Goal: Task Accomplishment & Management: Manage account settings

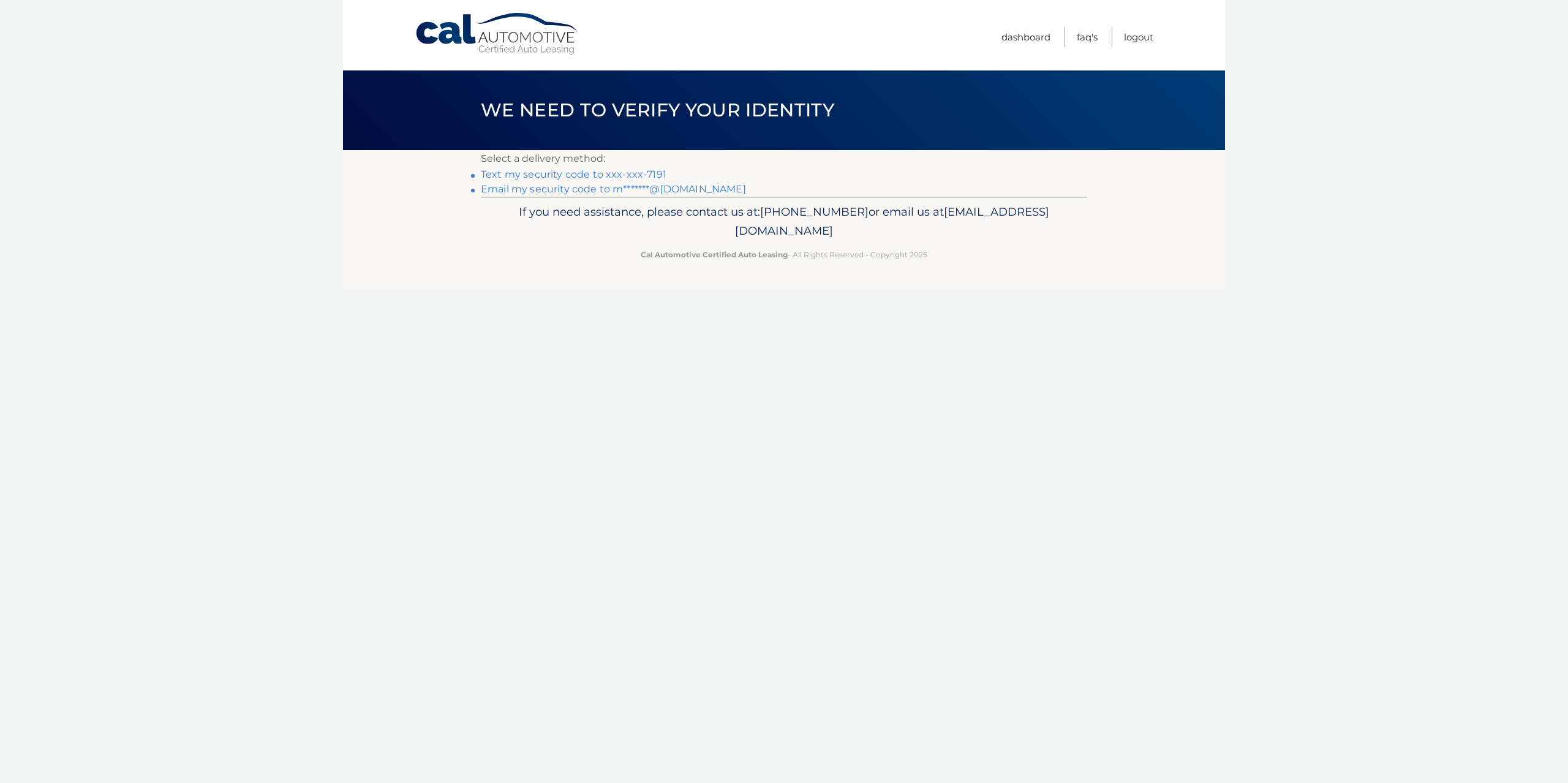
click at [573, 173] on link "Text my security code to xxx-xxx-7191" at bounding box center [573, 174] width 185 height 11
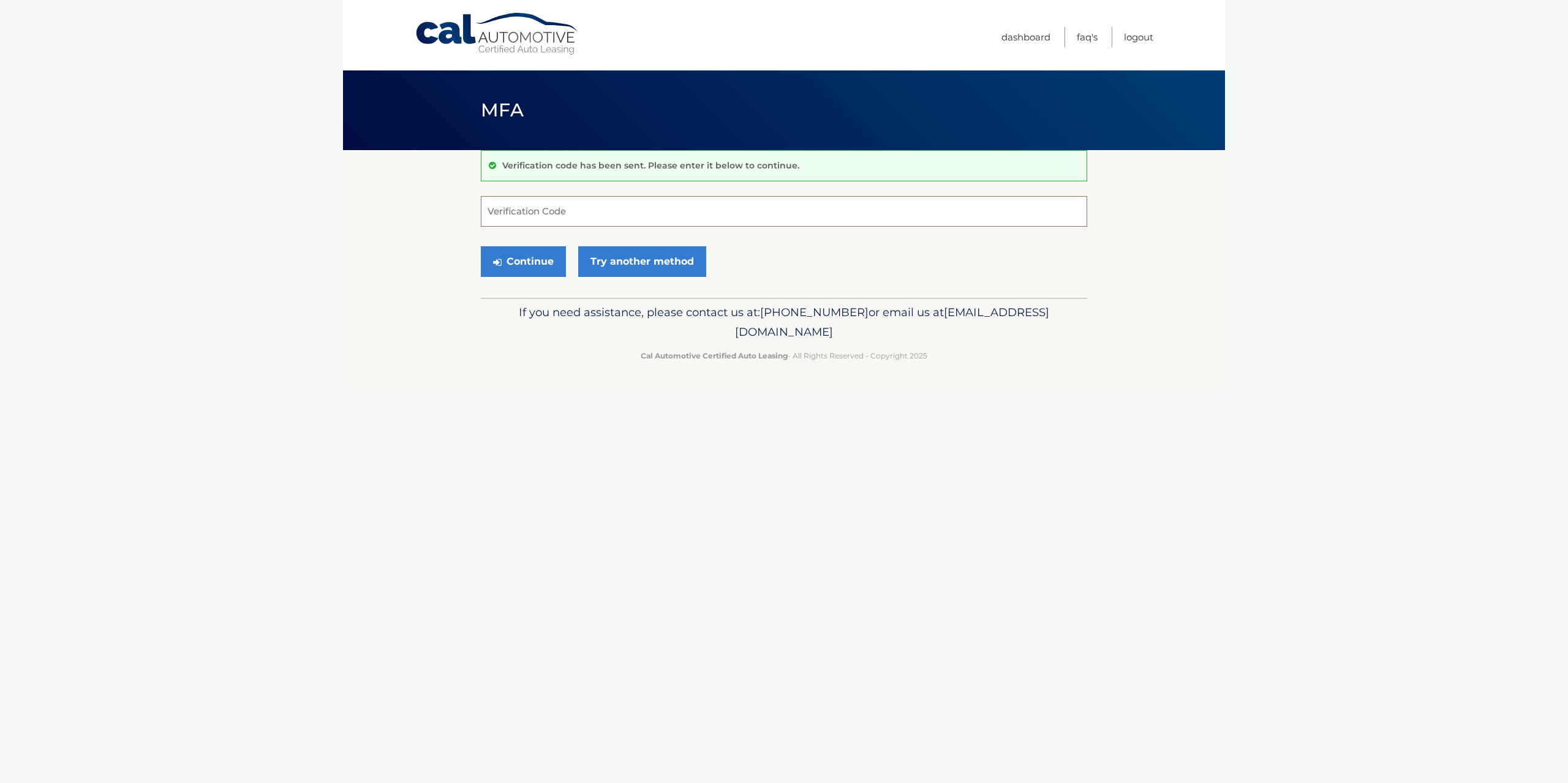
click at [529, 210] on input "Verification Code" at bounding box center [784, 211] width 606 height 30
type input "448213"
click at [525, 258] on button "Continue" at bounding box center [524, 261] width 85 height 30
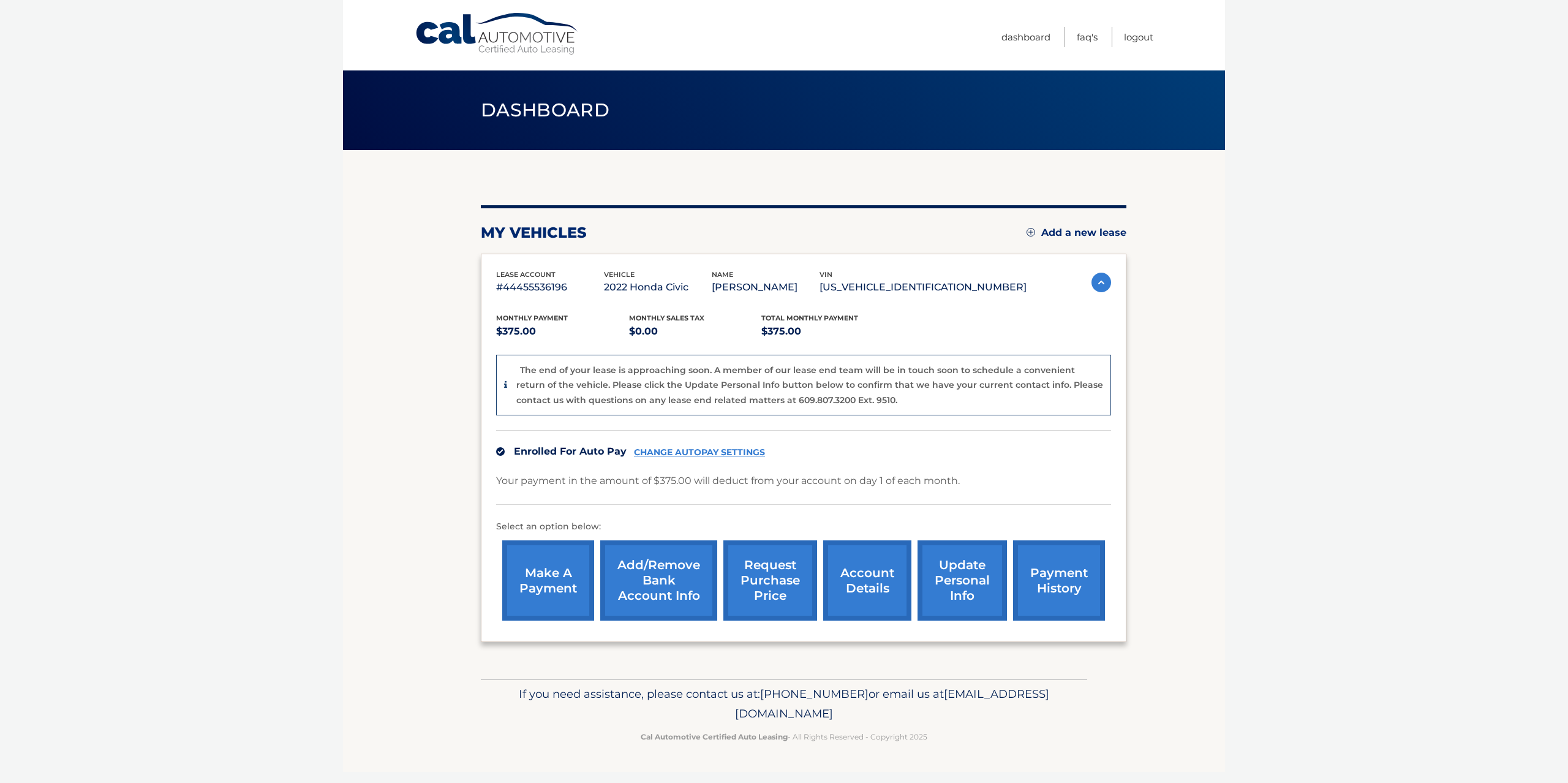
click at [736, 589] on link "request purchase price" at bounding box center [770, 580] width 94 height 80
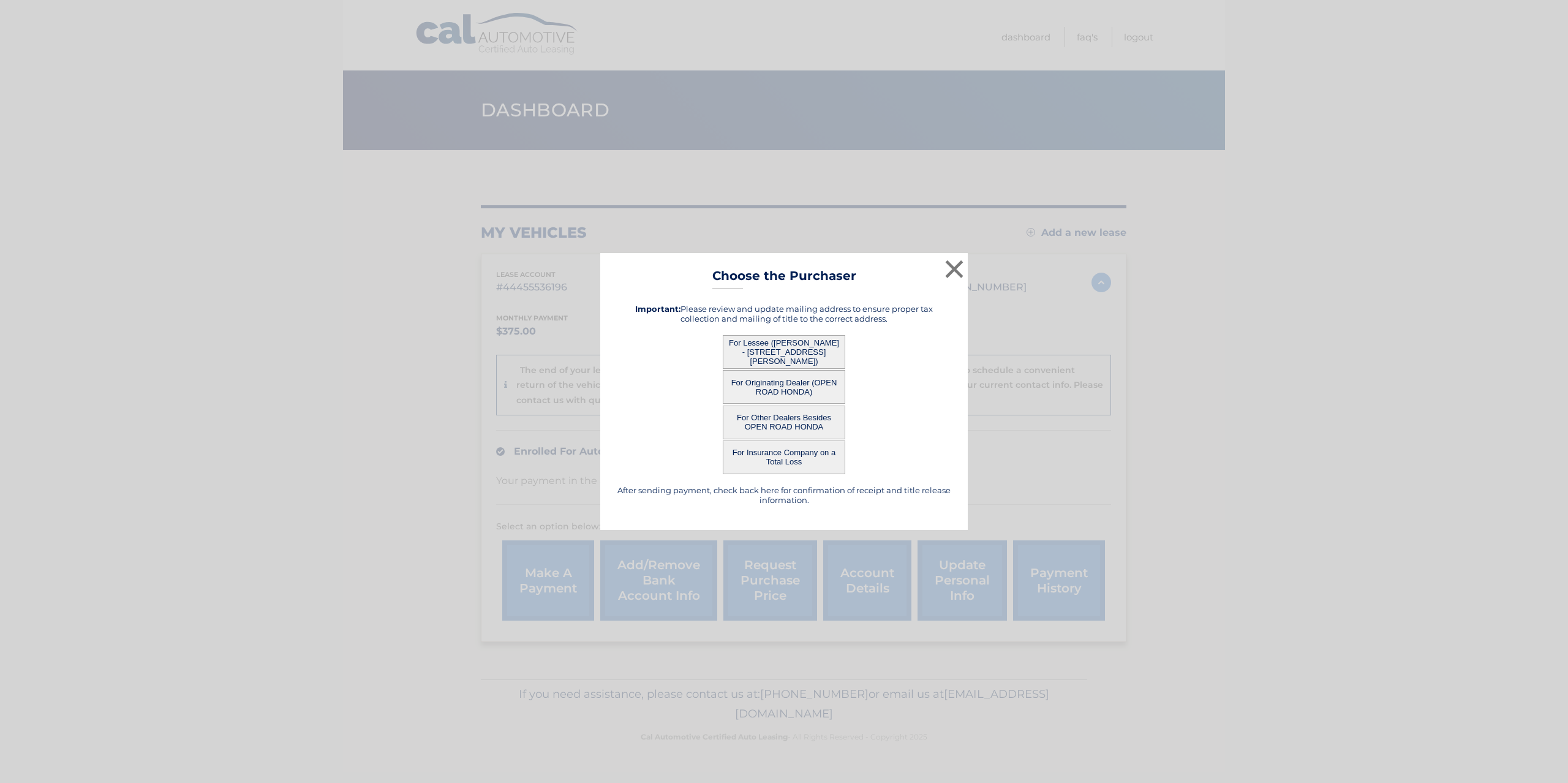
click at [780, 350] on button "For Lessee (MADHAV MOGANTI - 7 JENNIFER COURT, , EDISON, NJ 08820)" at bounding box center [784, 351] width 123 height 34
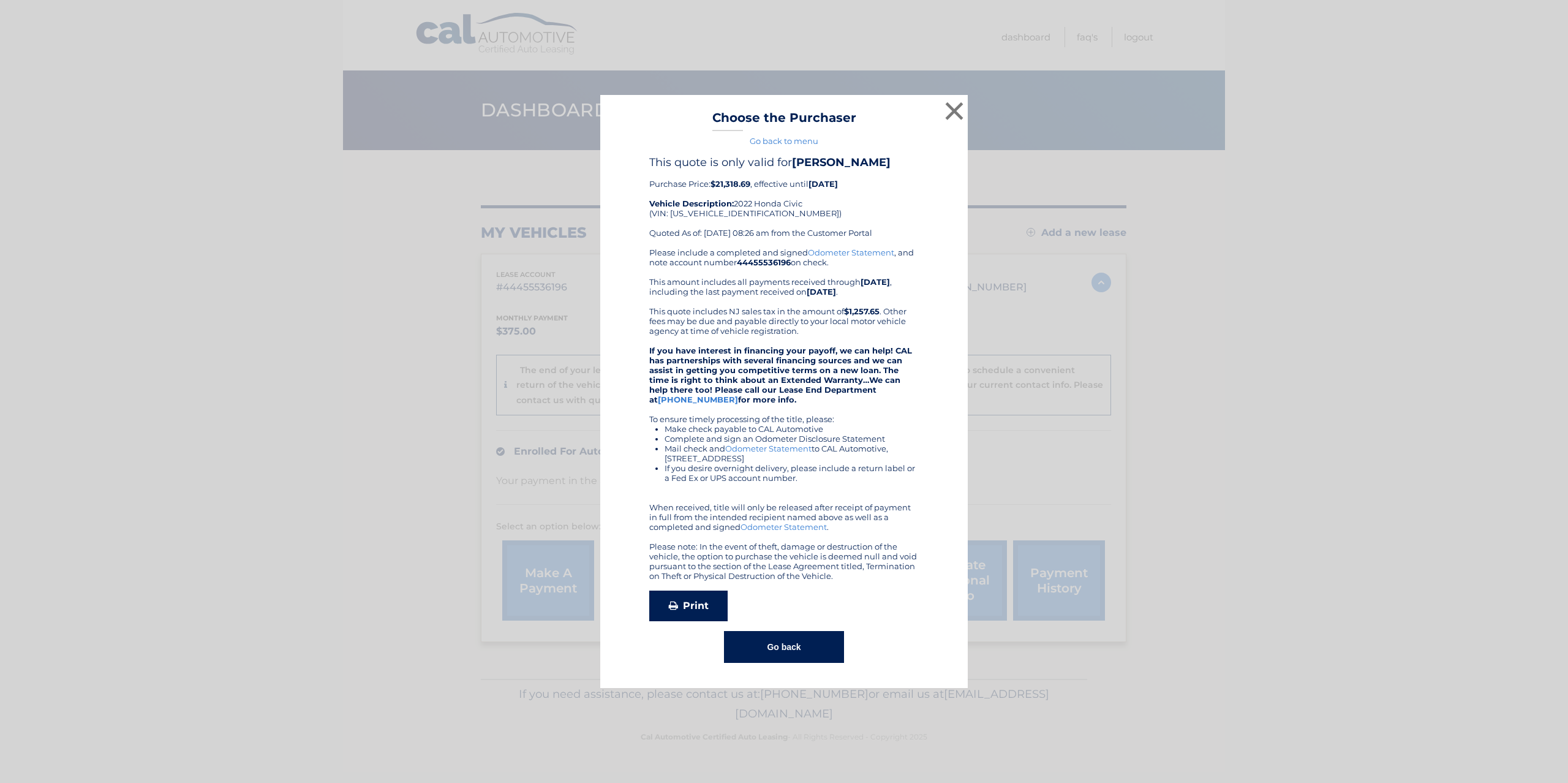
click at [687, 606] on link "Print" at bounding box center [688, 606] width 78 height 30
click at [953, 110] on button "×" at bounding box center [955, 110] width 24 height 24
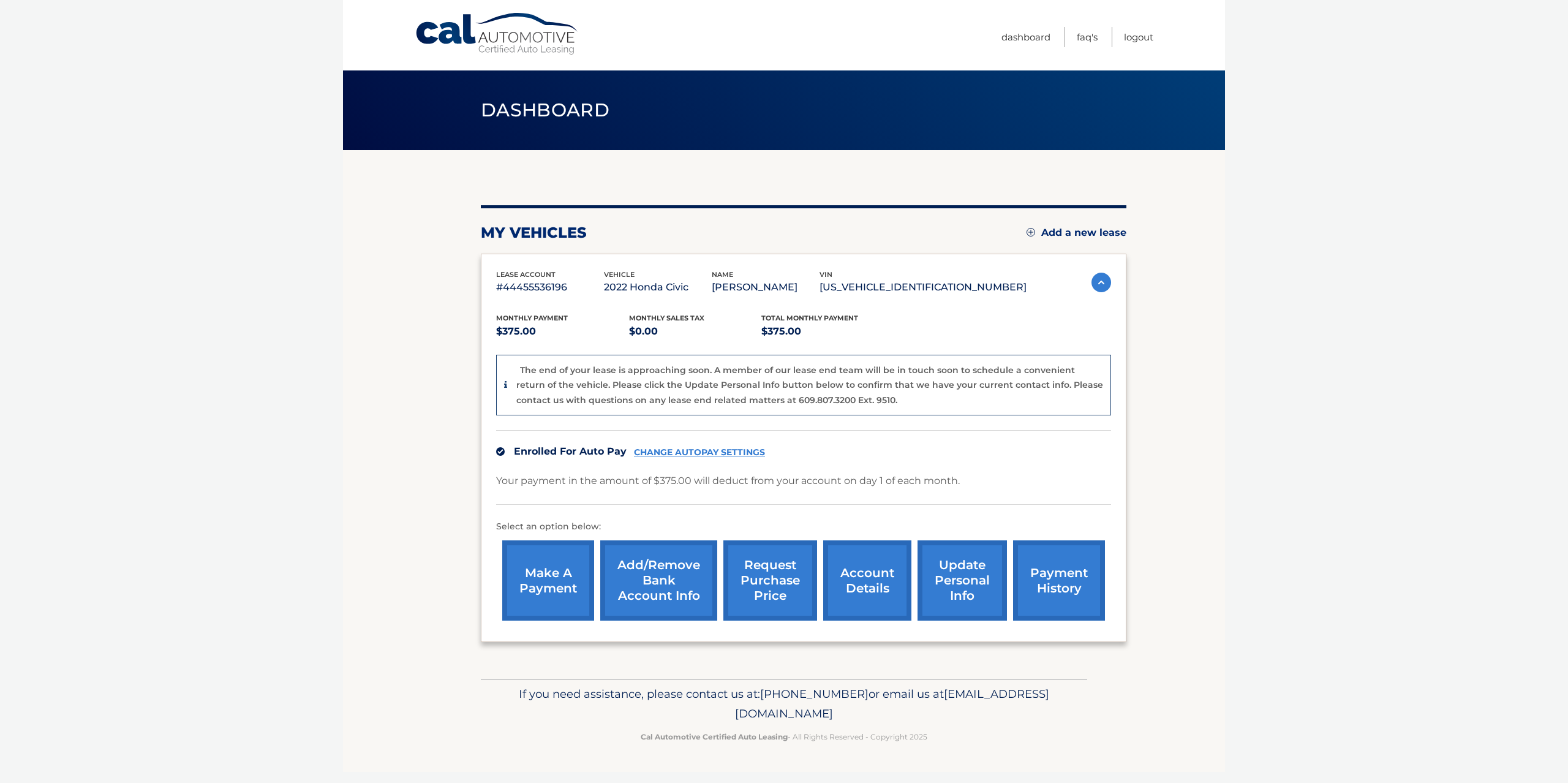
click at [837, 592] on link "account details" at bounding box center [867, 580] width 88 height 80
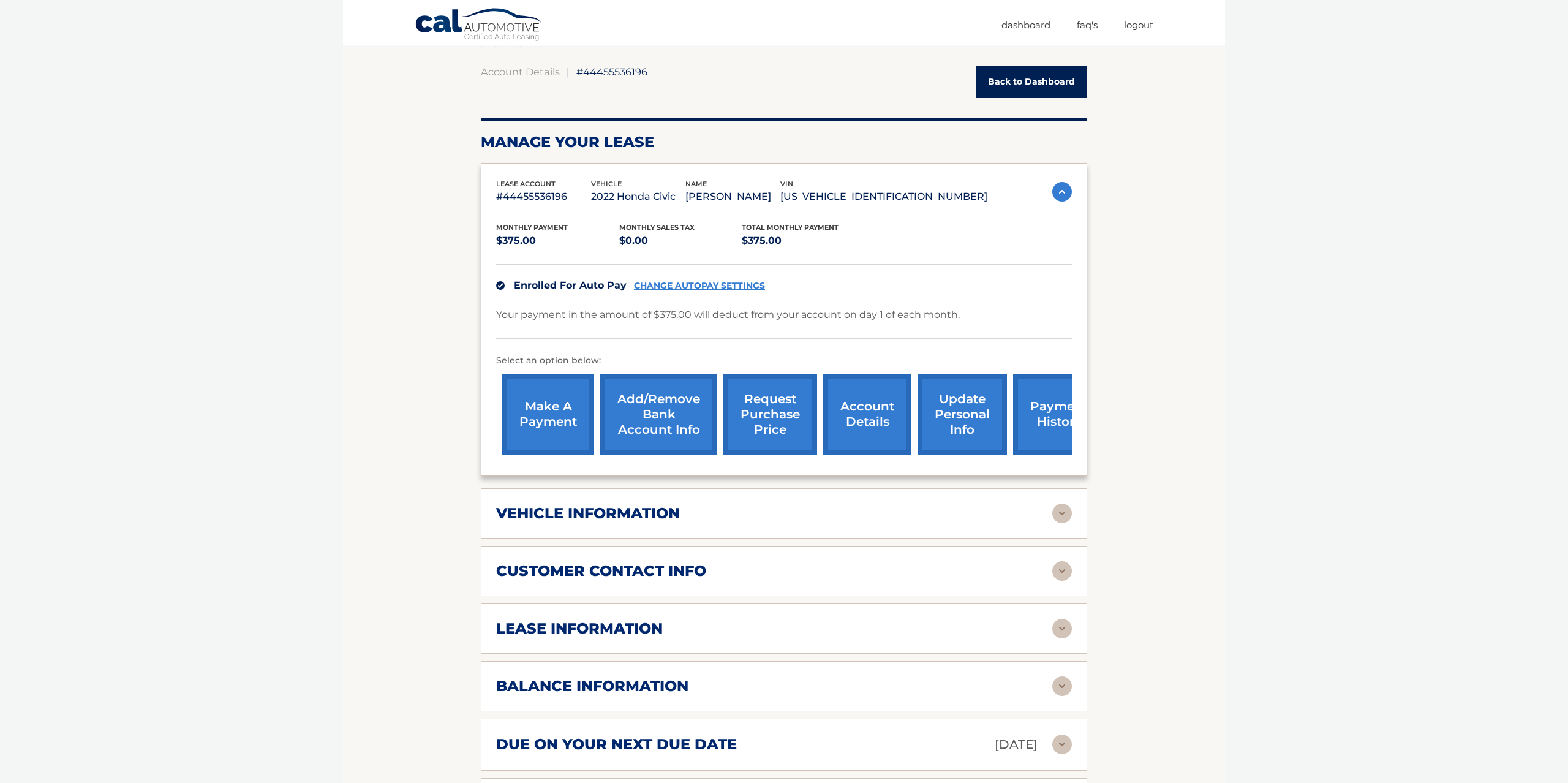
scroll to position [125, 0]
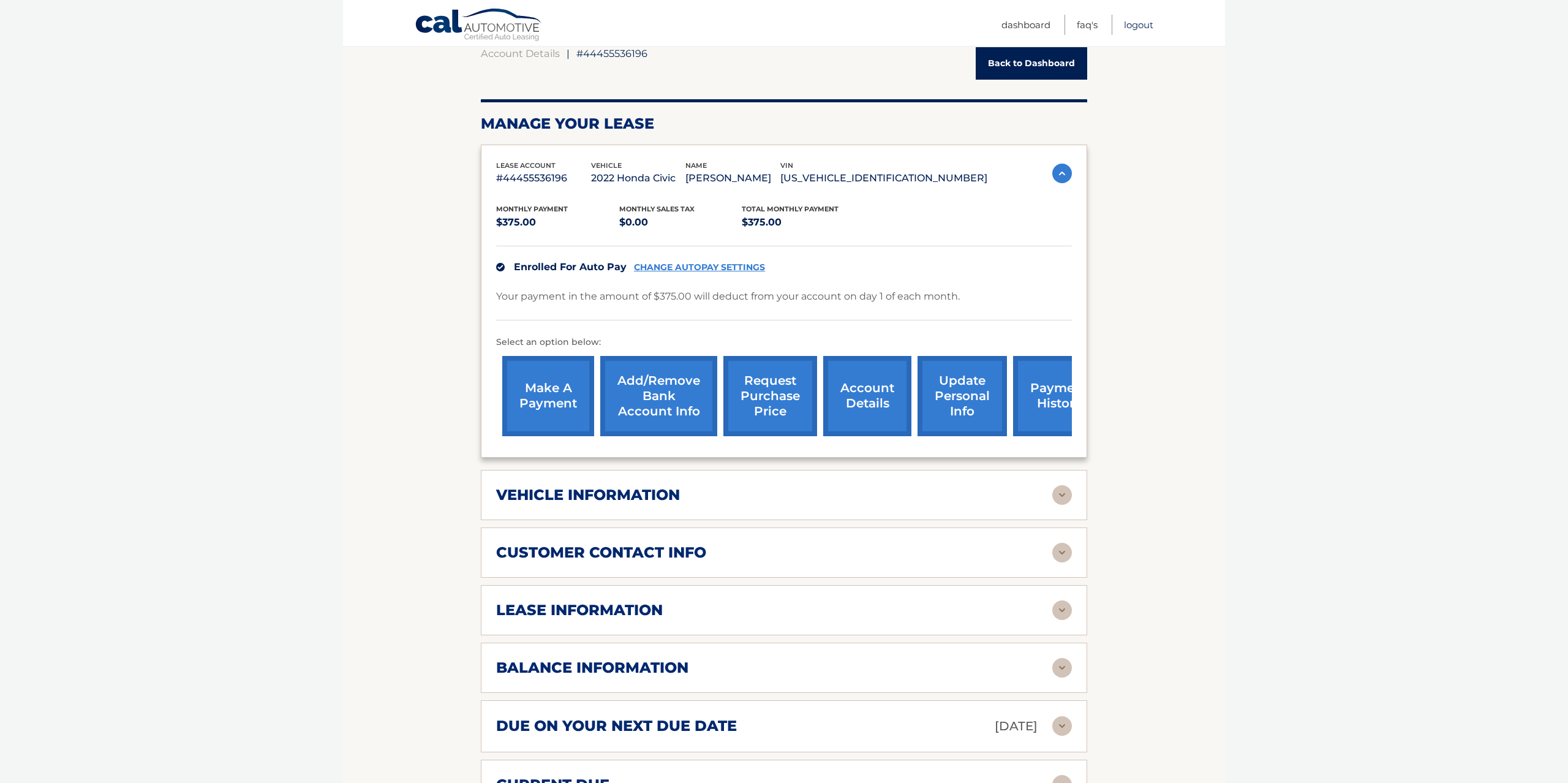
click at [1132, 21] on link "Logout" at bounding box center [1139, 24] width 30 height 20
